Goal: Task Accomplishment & Management: Complete application form

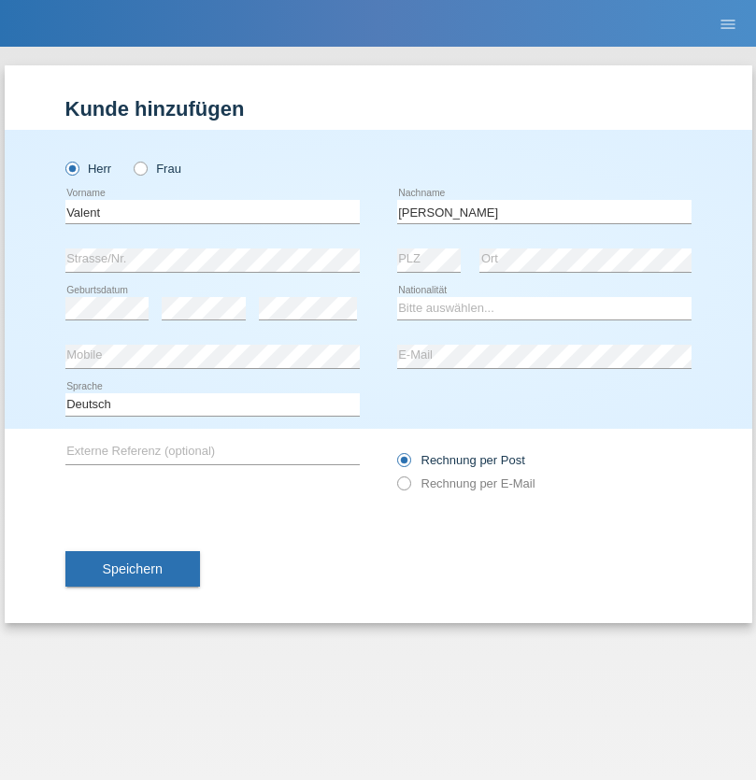
type input "[PERSON_NAME]"
select select "HR"
select select "C"
select select "03"
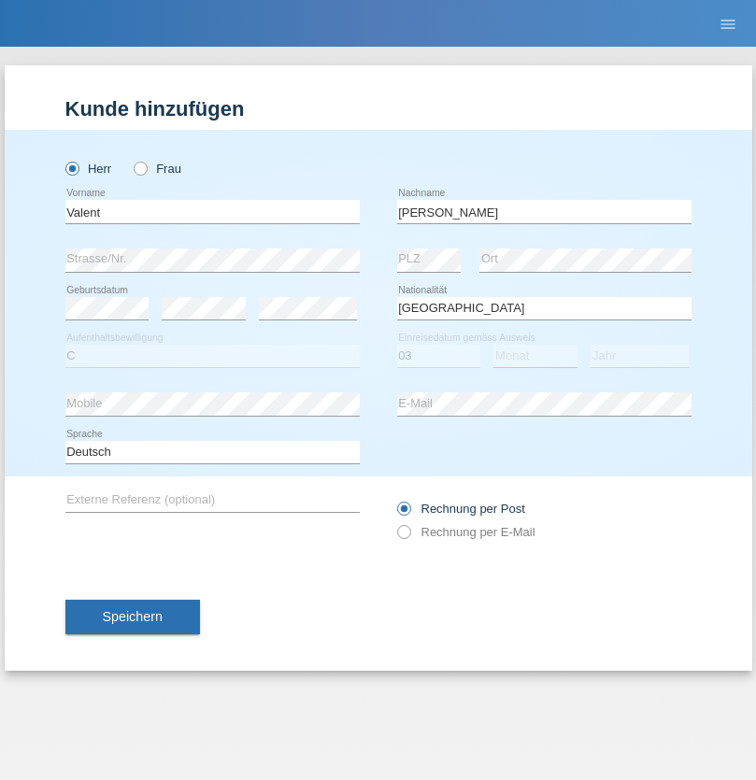
select select "12"
select select "1974"
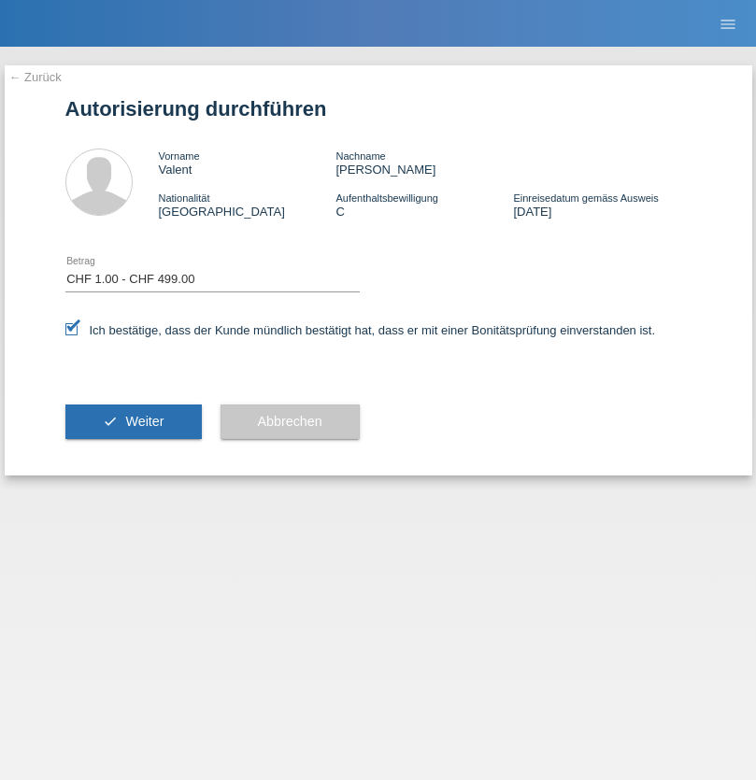
select select "1"
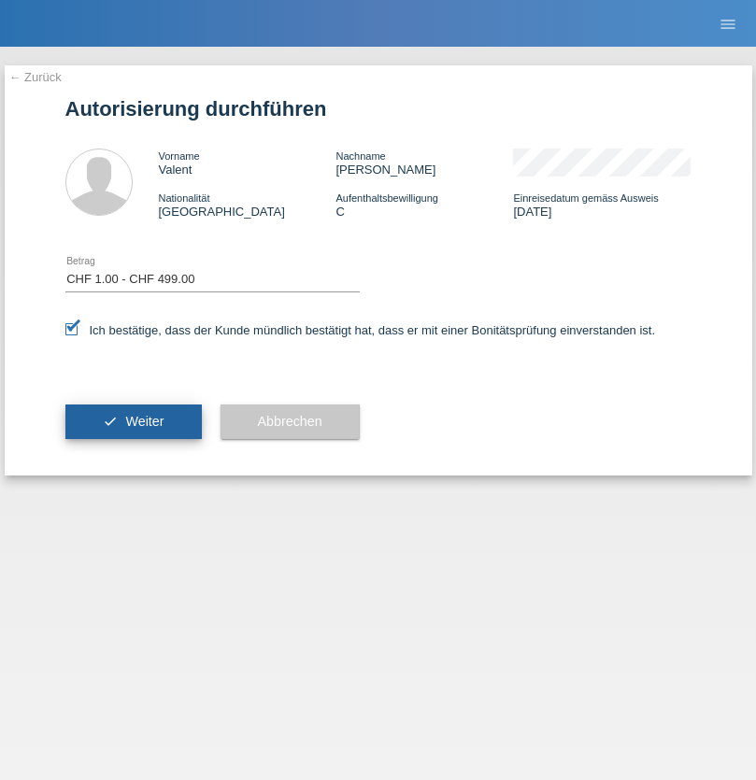
click at [133, 421] on span "Weiter" at bounding box center [144, 421] width 38 height 15
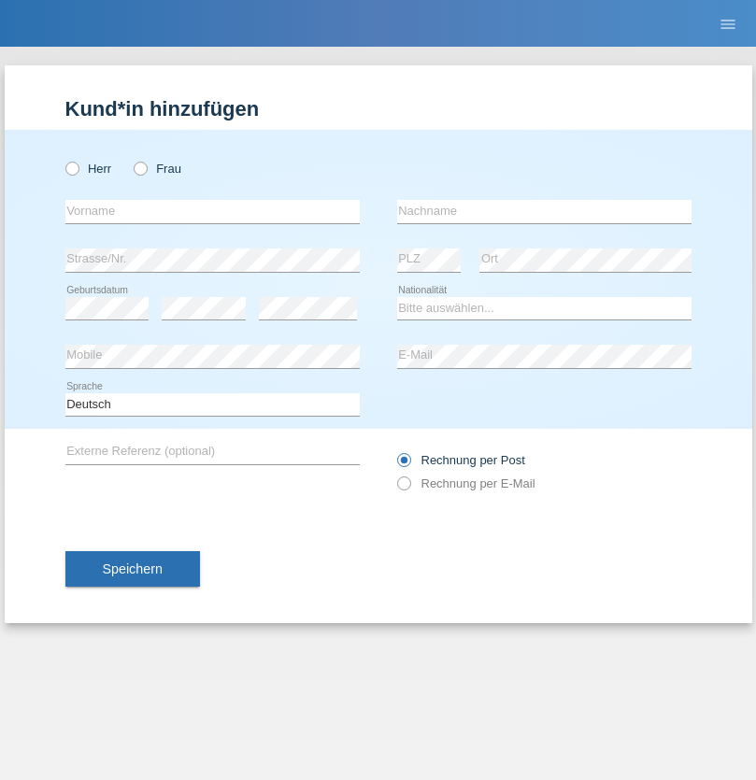
radio input "true"
click at [212, 211] on input "text" at bounding box center [212, 211] width 294 height 23
type input "Amr"
click at [544, 211] on input "text" at bounding box center [544, 211] width 294 height 23
type input "Abouelwafa"
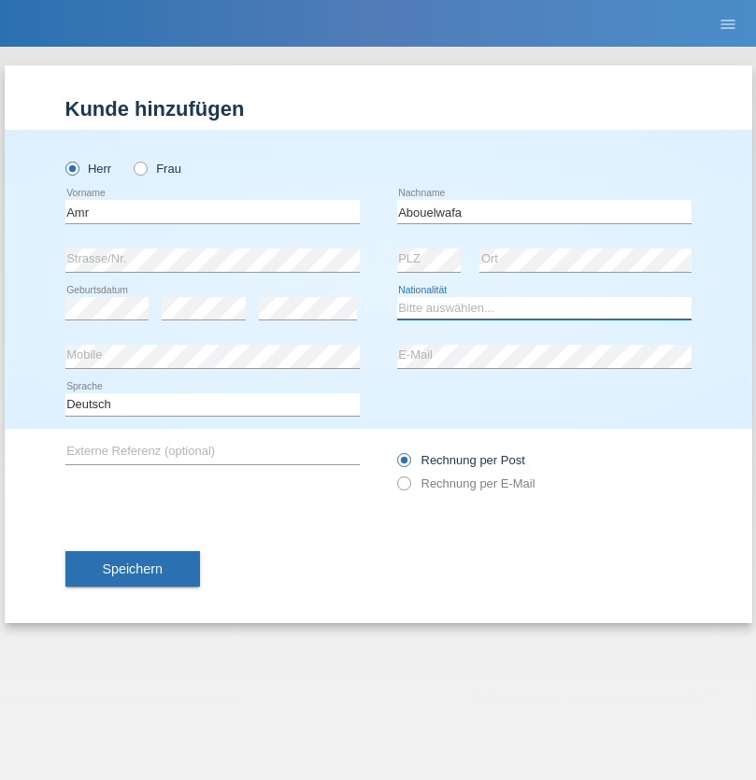
select select "CH"
radio input "true"
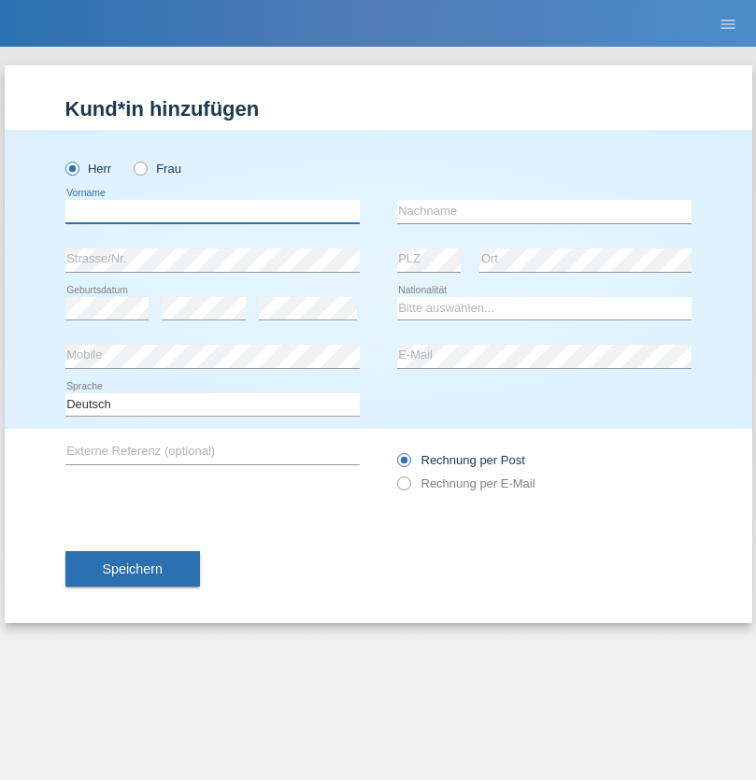
click at [212, 211] on input "text" at bounding box center [212, 211] width 294 height 23
type input "Amr"
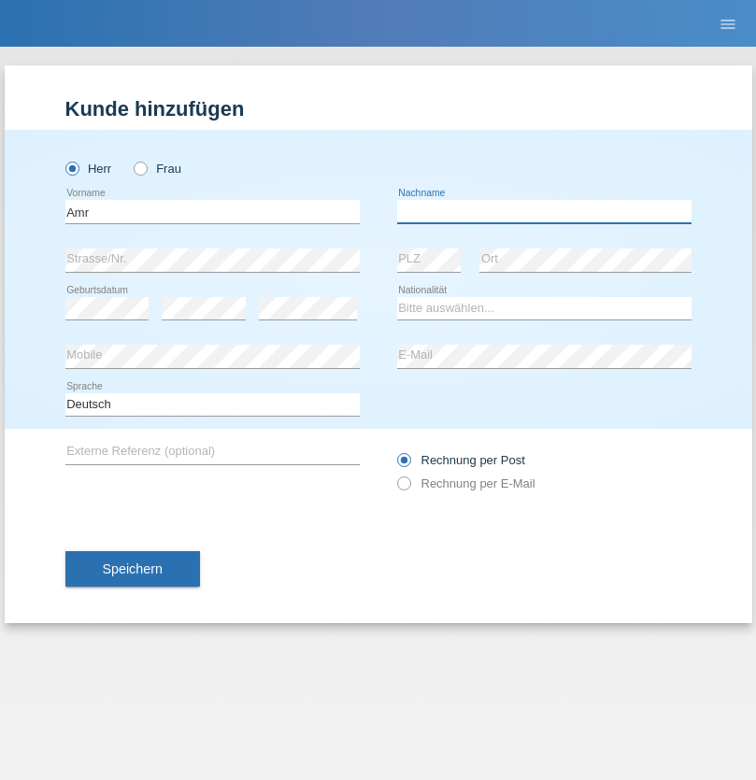
click at [544, 211] on input "text" at bounding box center [544, 211] width 294 height 23
type input "Abouelwafa"
select select "CH"
radio input "true"
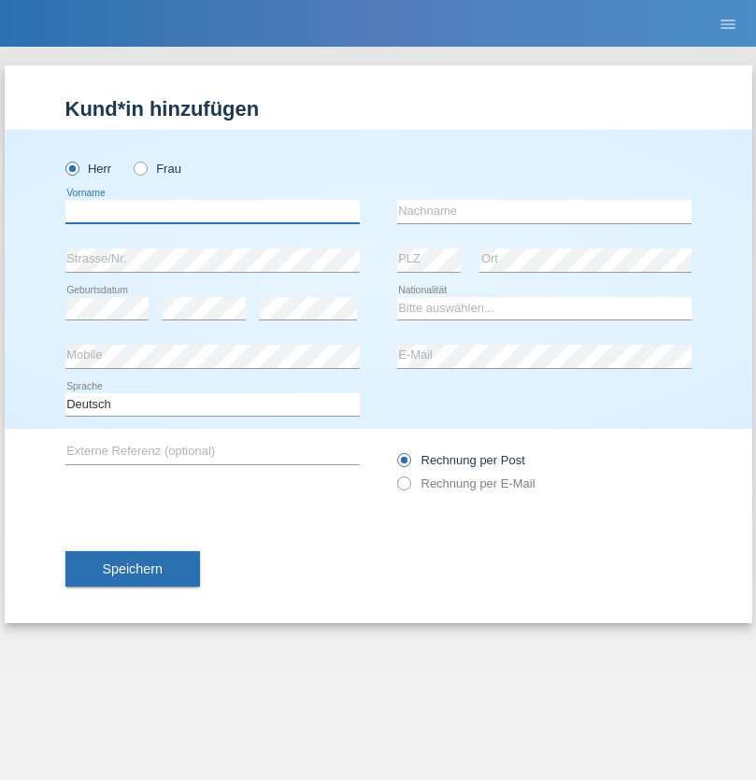
click at [212, 211] on input "text" at bounding box center [212, 211] width 294 height 23
type input "Jörg"
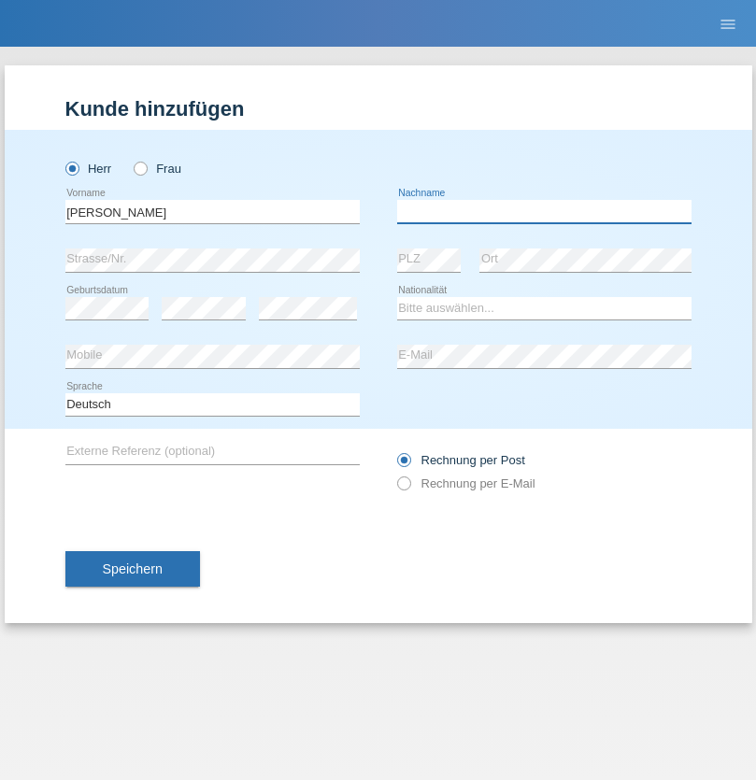
click at [544, 211] on input "text" at bounding box center [544, 211] width 294 height 23
type input "Traksel"
select select "DE"
select select "C"
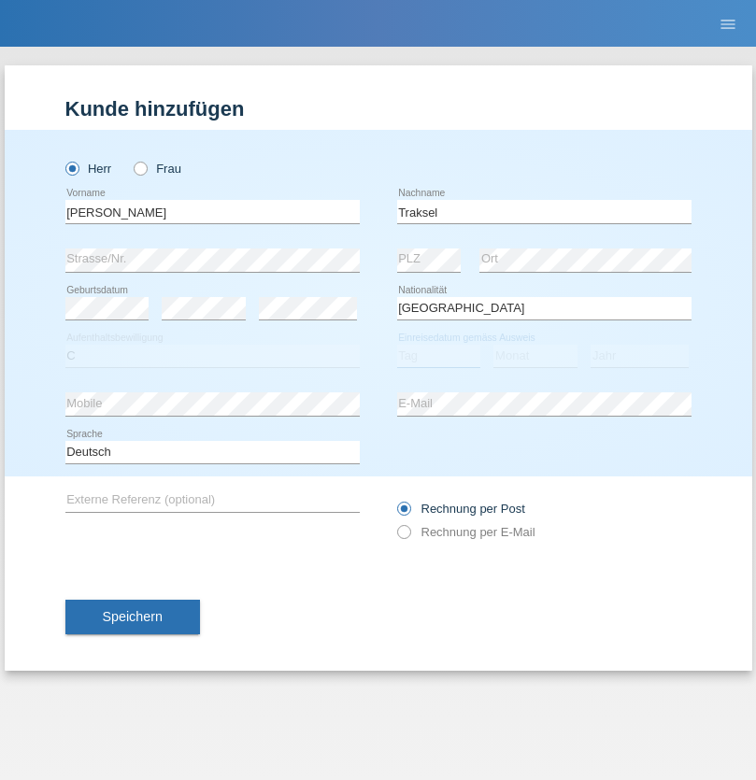
select select "01"
select select "07"
select select "2008"
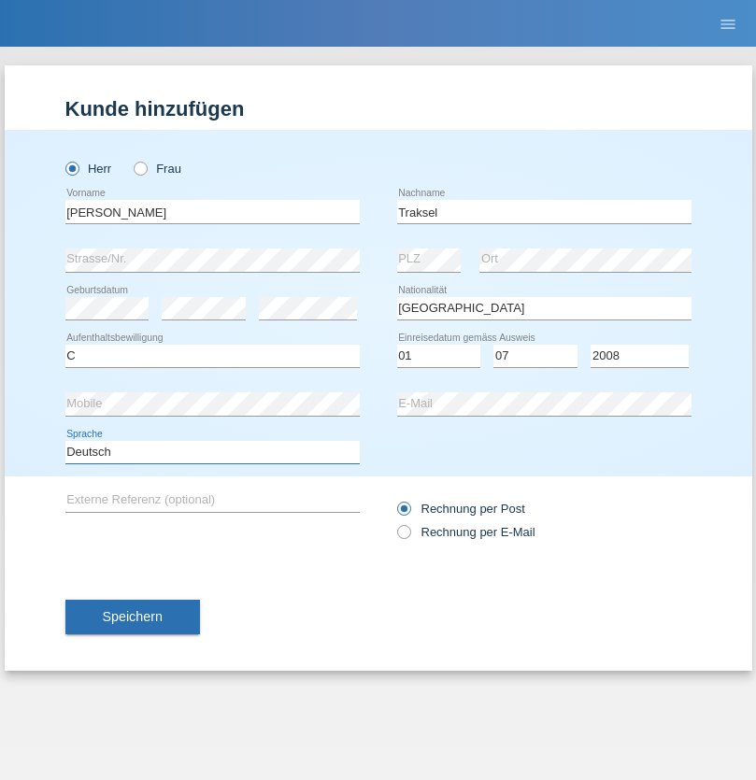
select select "en"
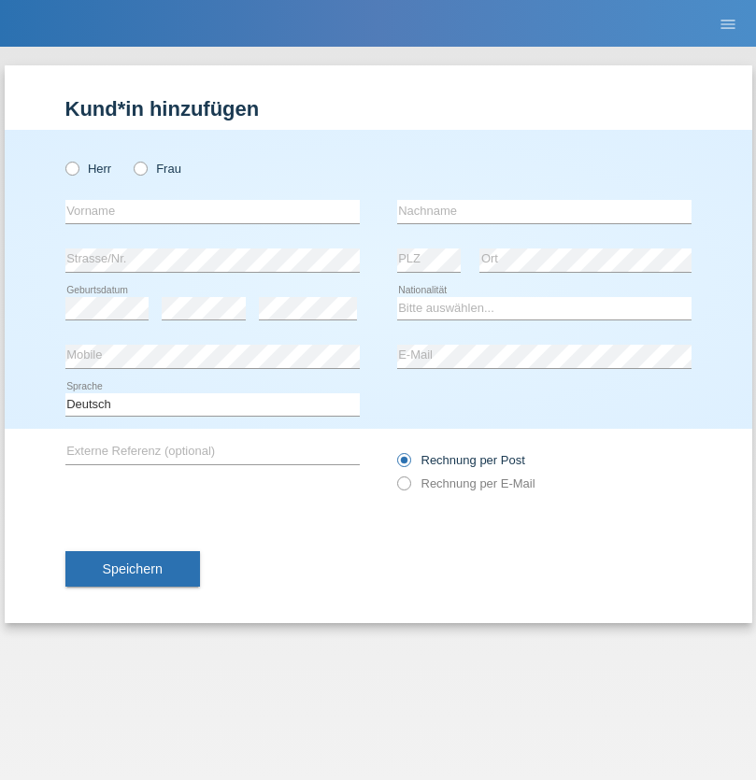
radio input "true"
select select "RS"
select select "C"
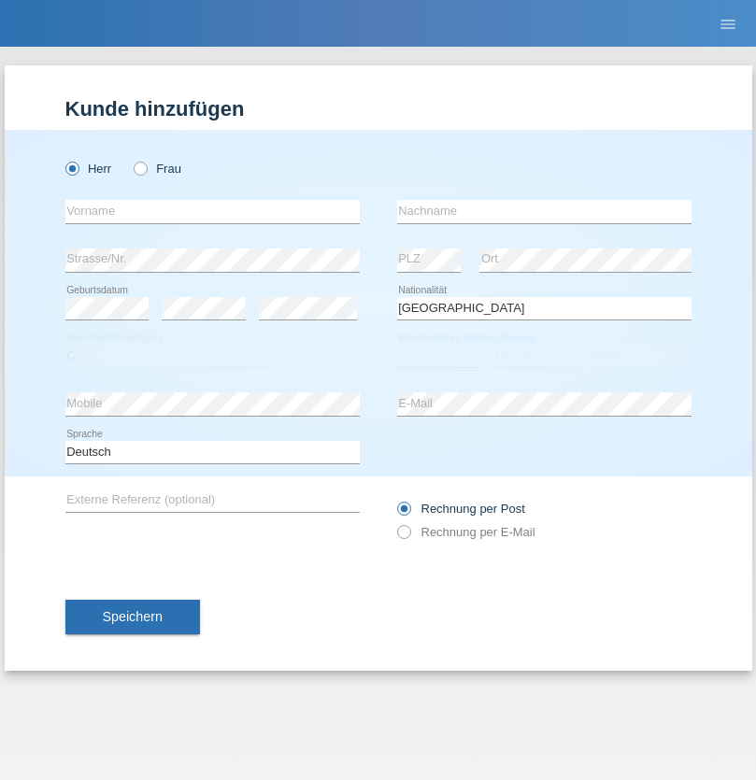
select select "08"
select select "10"
select select "2006"
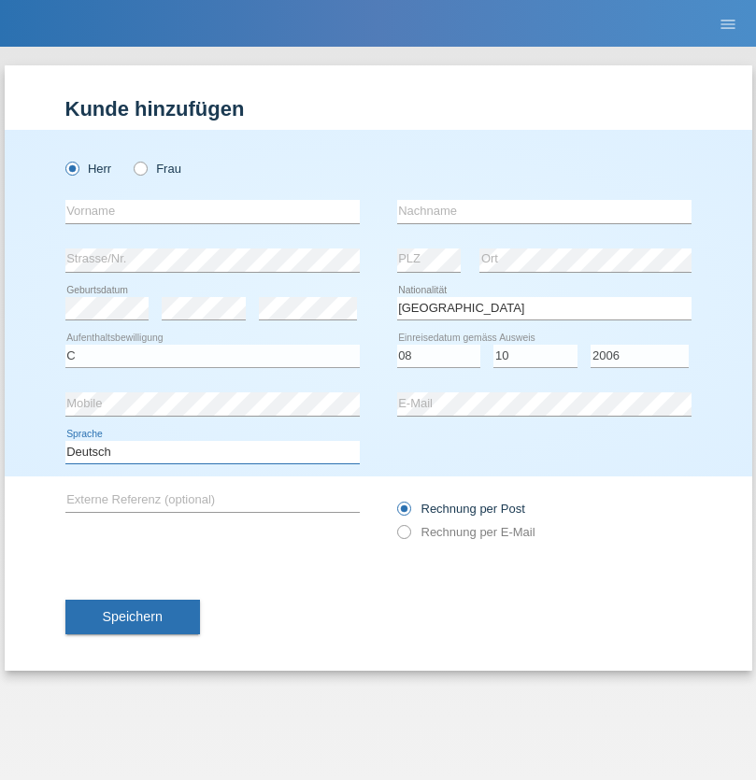
select select "en"
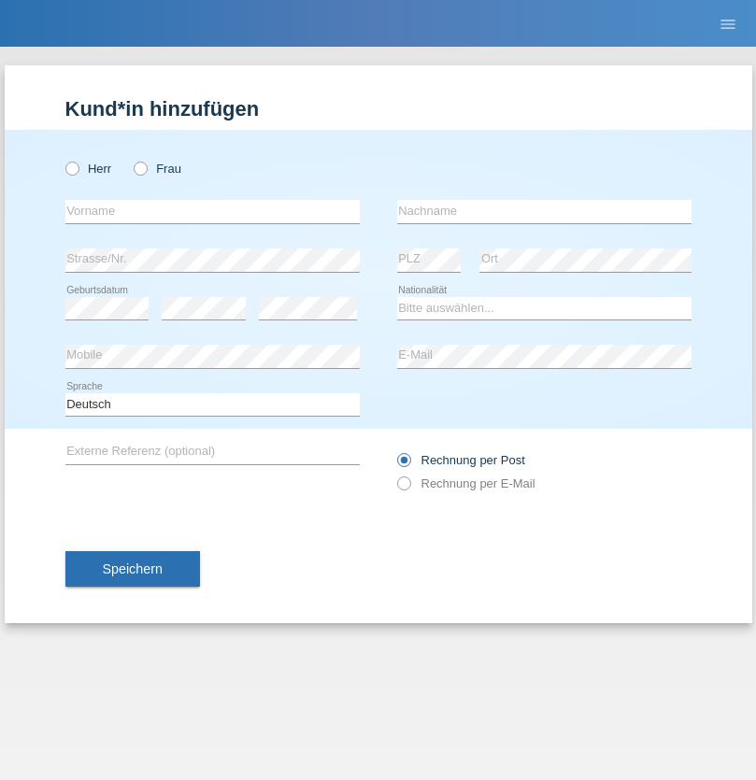
radio input "true"
click at [212, 211] on input "text" at bounding box center [212, 211] width 294 height 23
type input "Sladjan"
click at [544, 211] on input "text" at bounding box center [544, 211] width 294 height 23
type input "Pejic"
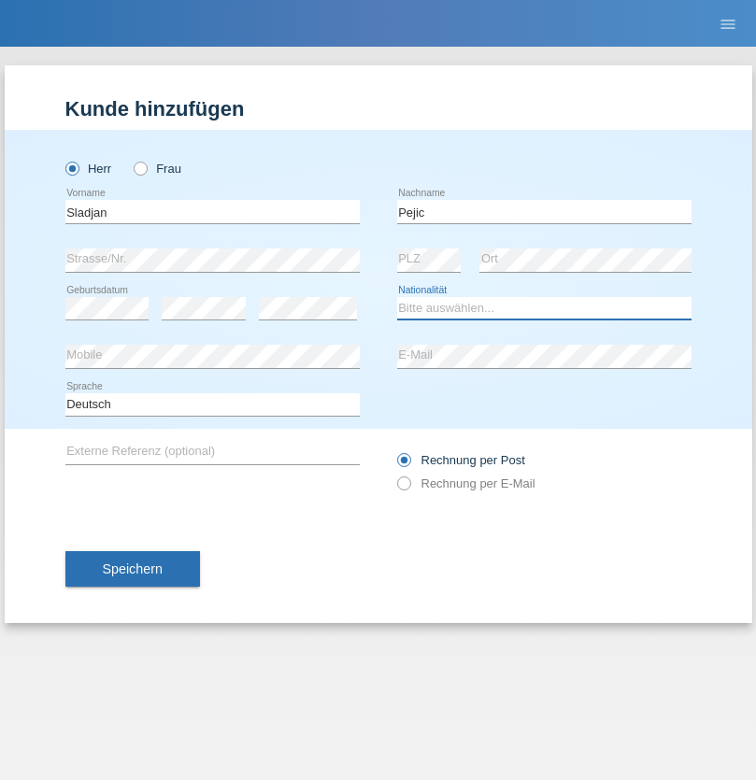
select select "CH"
radio input "true"
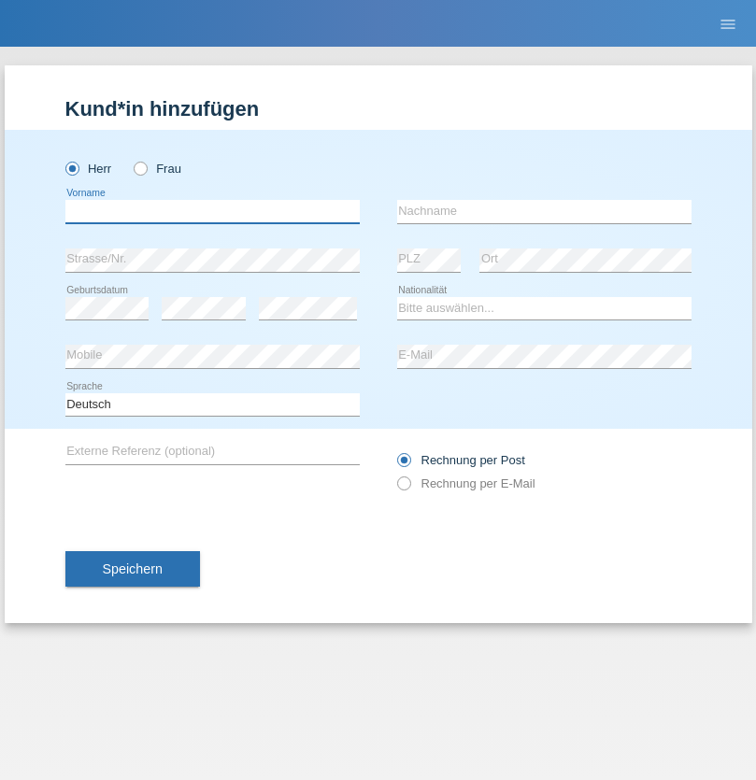
click at [212, 211] on input "text" at bounding box center [212, 211] width 294 height 23
type input "Mohammad Qais"
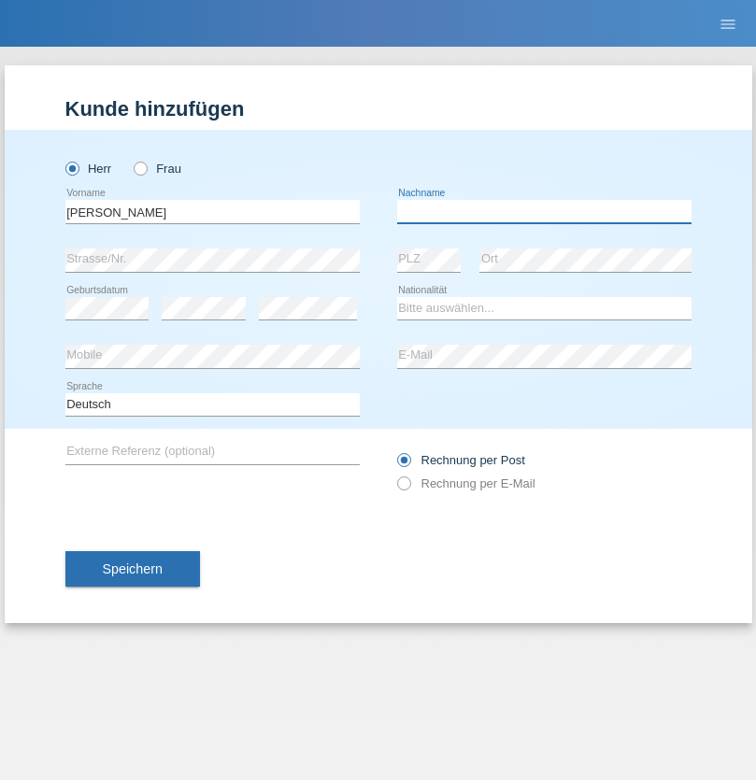
click at [544, 211] on input "text" at bounding box center [544, 211] width 294 height 23
type input "Nemani"
select select "AF"
select select "C"
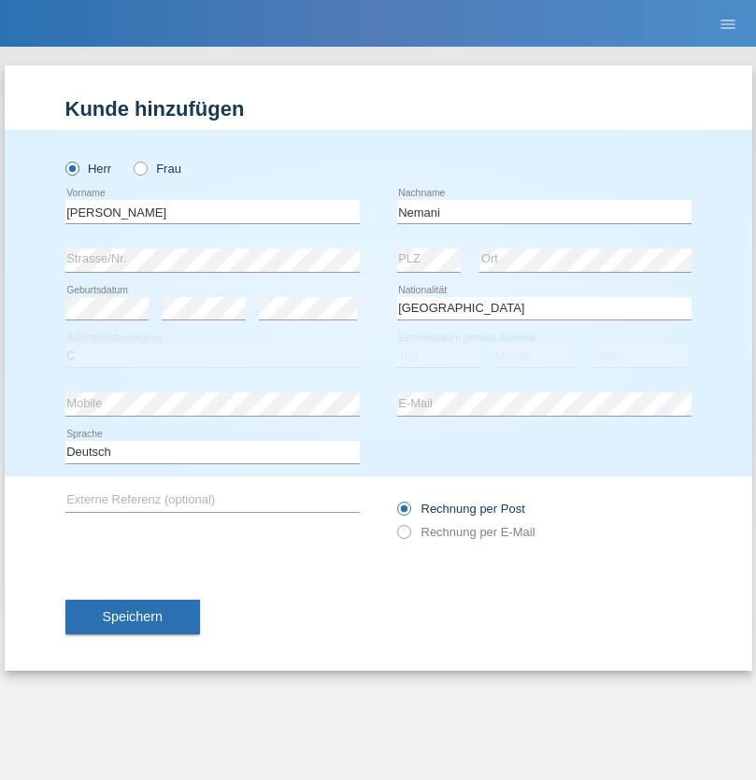
select select "02"
select select "01"
select select "2021"
